Goal: Subscribe to service/newsletter

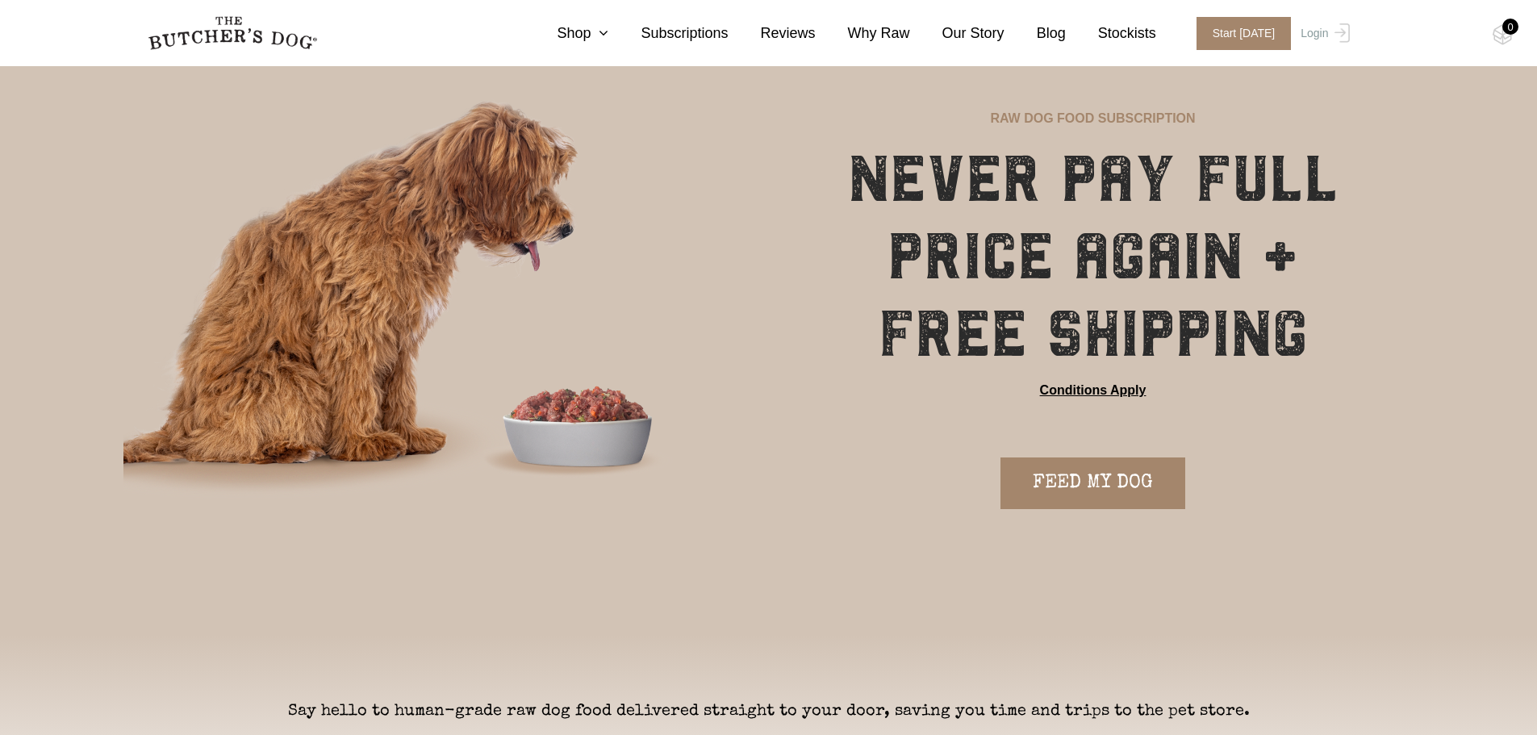
scroll to position [160, 0]
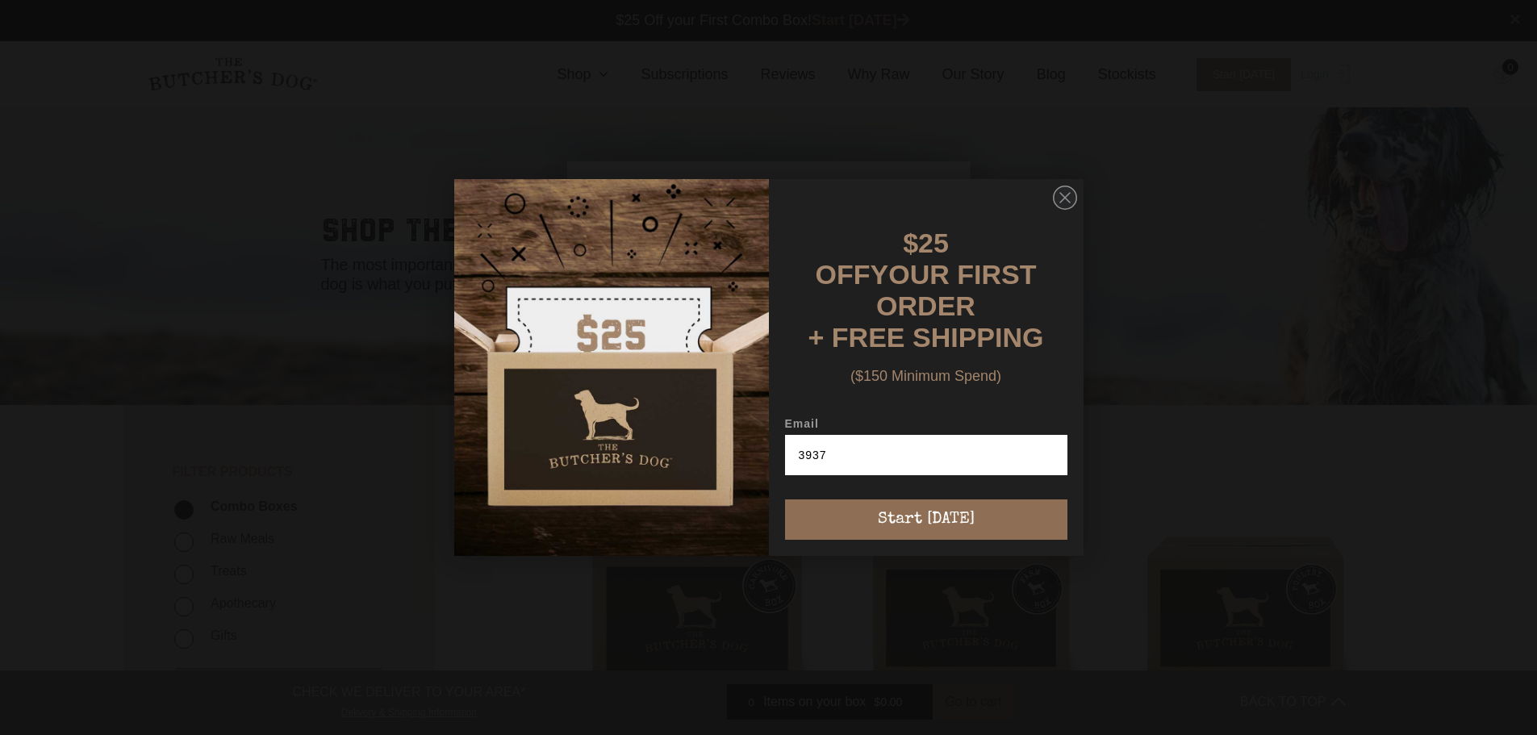
type input "3937"
click at [910, 512] on button "Start [DATE]" at bounding box center [926, 519] width 282 height 40
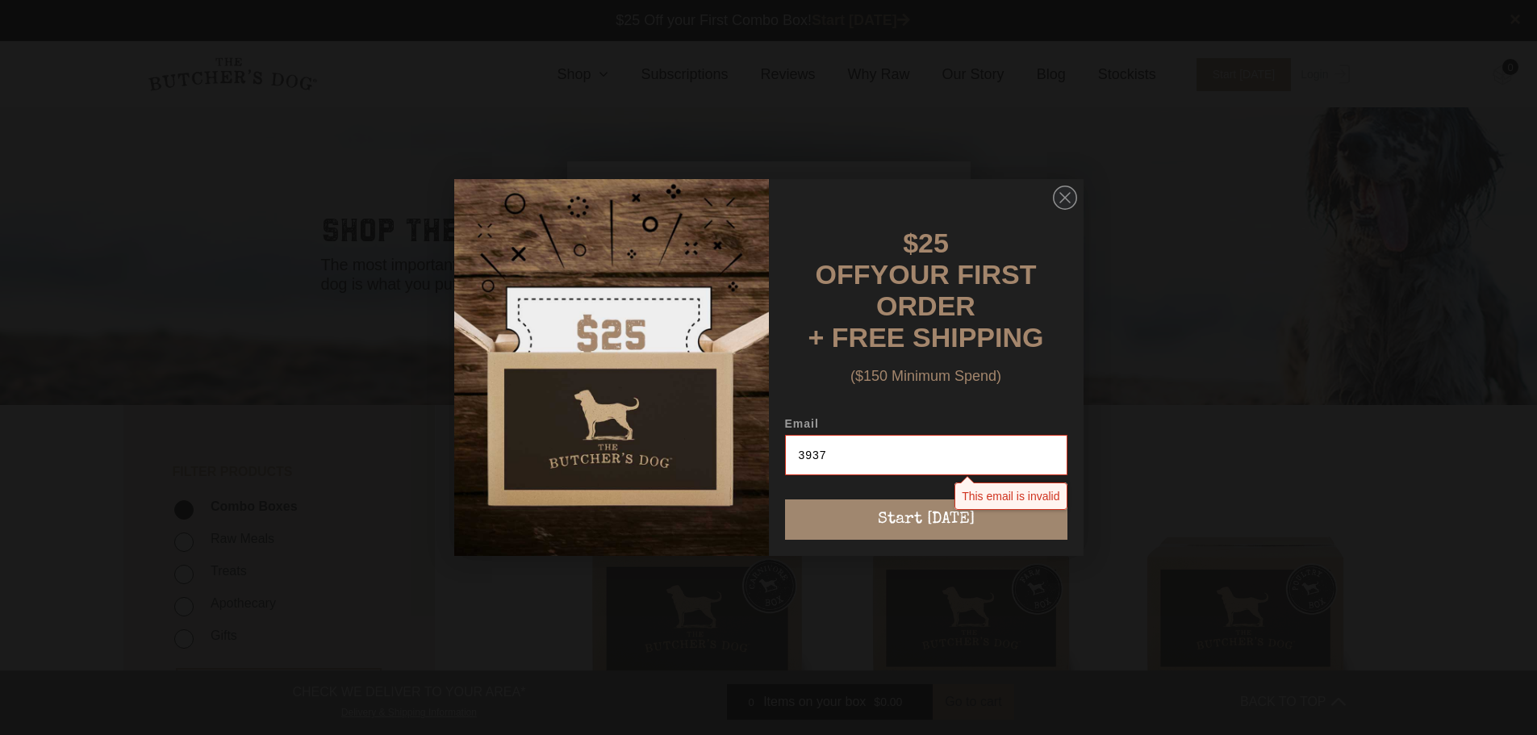
drag, startPoint x: 881, startPoint y: 444, endPoint x: 717, endPoint y: 444, distance: 163.7
click at [717, 444] on form "$25 OFF YOUR FIRST ORDER + FREE SHIPPING ($150 Minimum Spend) Email 3937 This e…" at bounding box center [768, 367] width 629 height 377
click at [1068, 194] on circle "Close dialog" at bounding box center [1064, 197] width 23 height 23
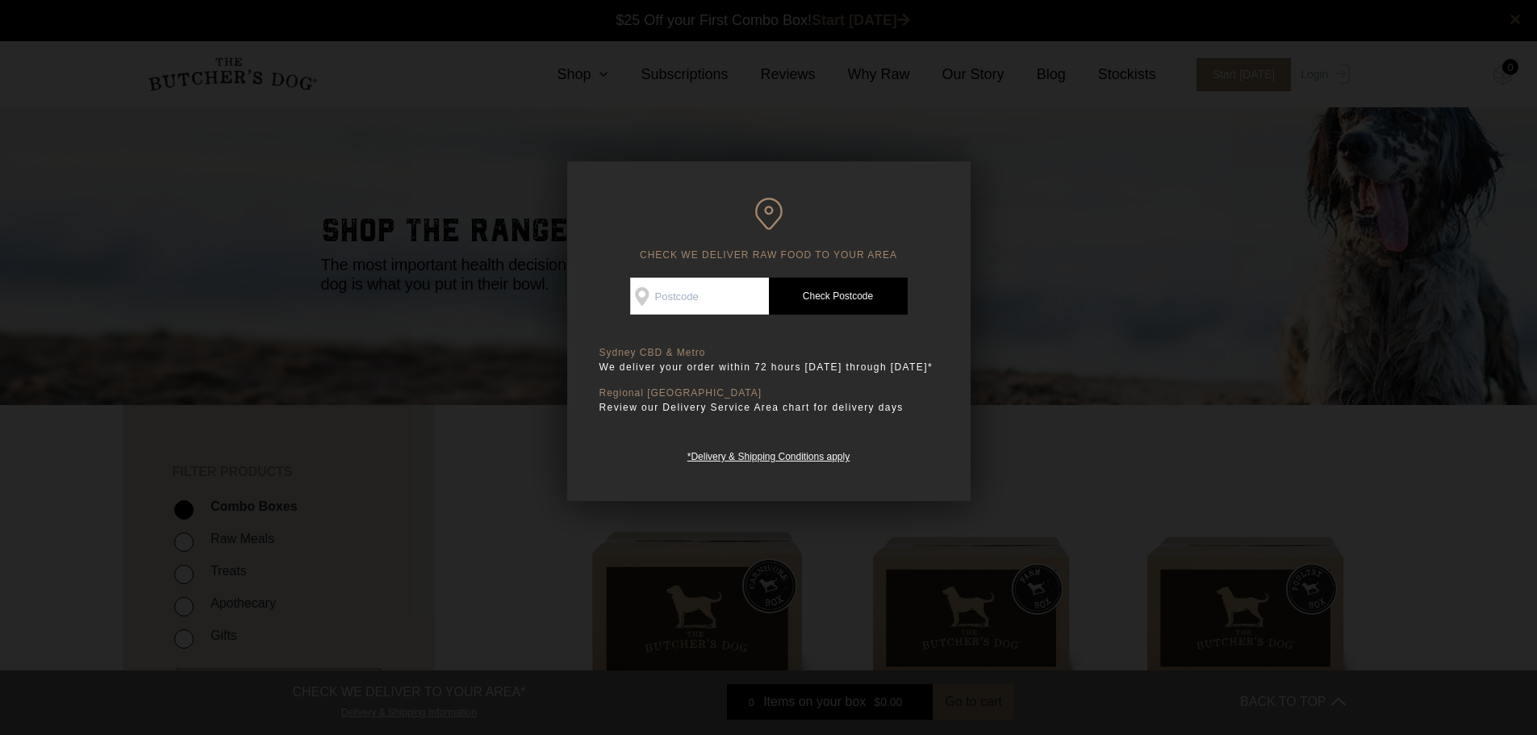
click at [675, 296] on input "Check Availability At" at bounding box center [699, 295] width 139 height 37
type input "3937"
click at [852, 307] on link "Check Postcode" at bounding box center [838, 295] width 139 height 37
